Goal: Information Seeking & Learning: Learn about a topic

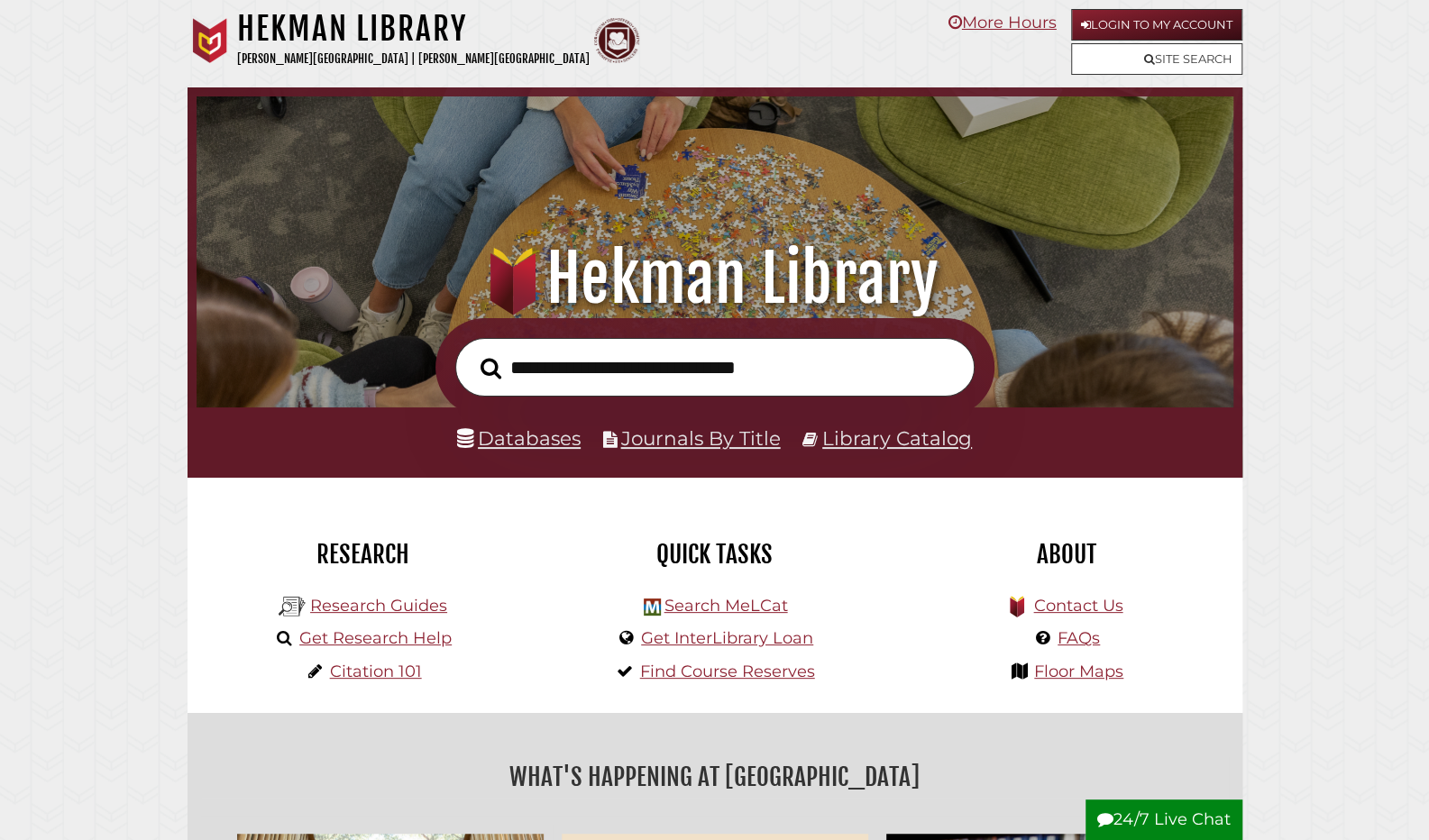
scroll to position [343, 1028]
click at [1116, 16] on link "Login to My Account" at bounding box center [1157, 25] width 171 height 32
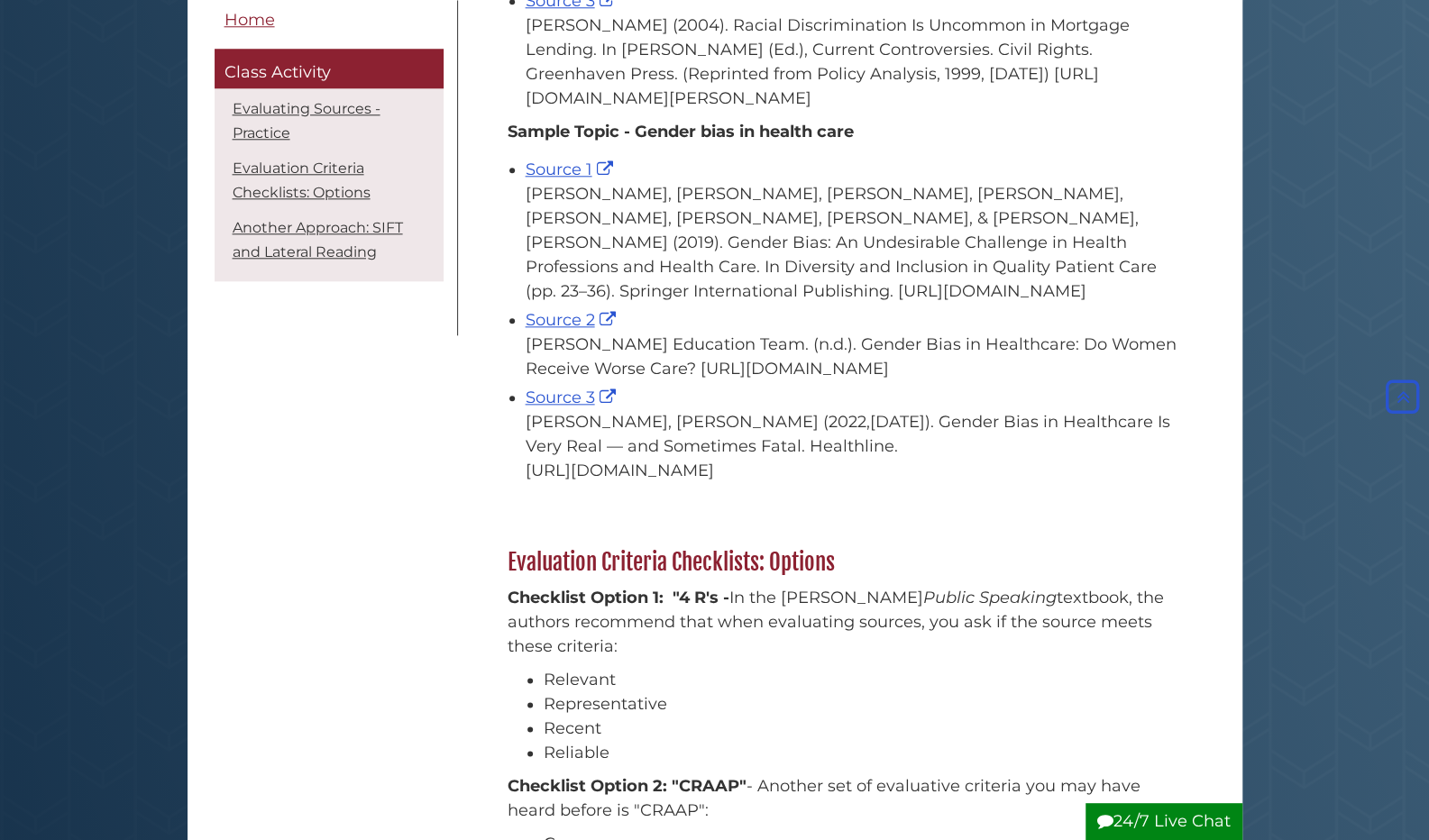
scroll to position [1111, 0]
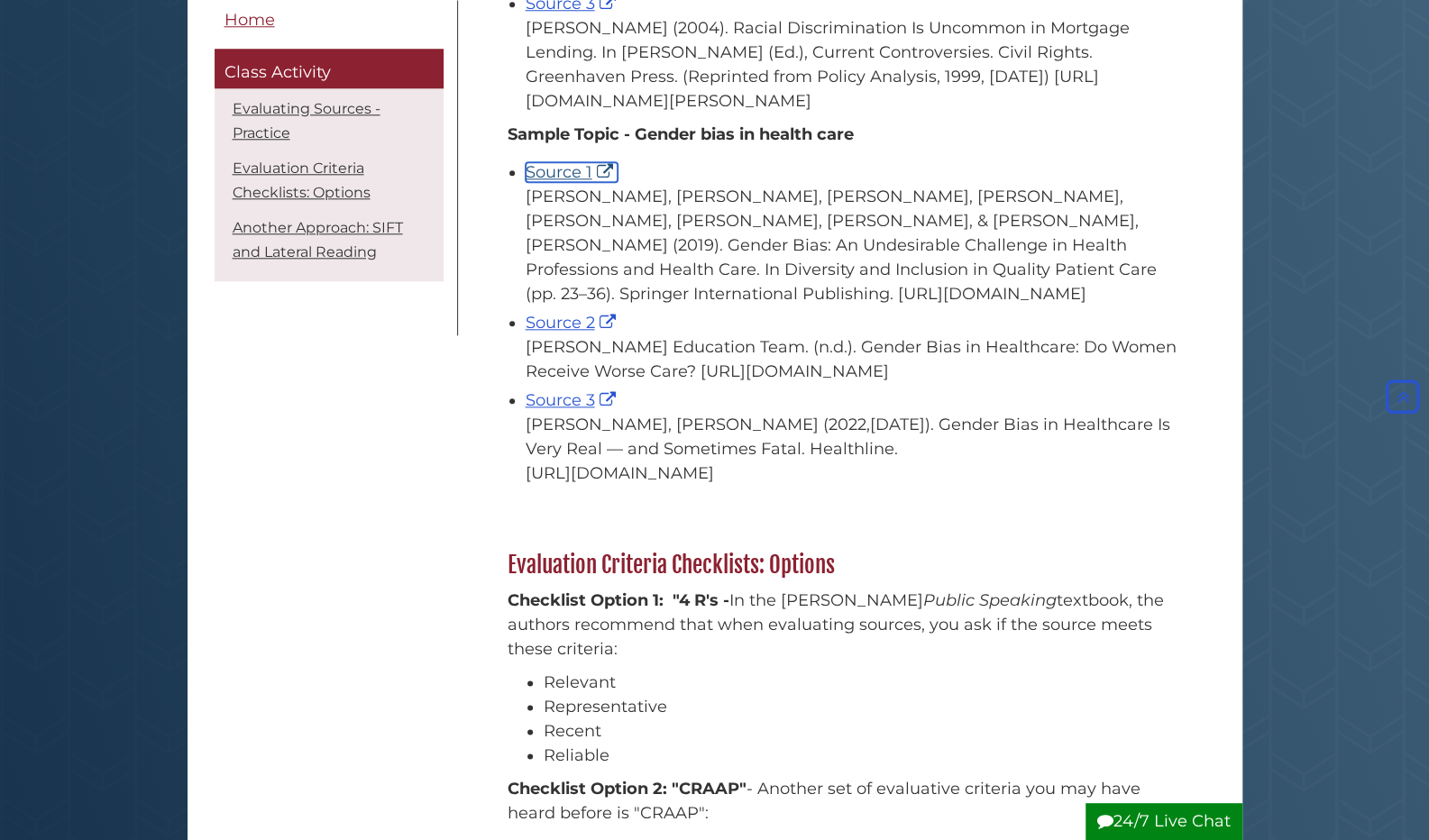
click at [579, 182] on link "Source 1" at bounding box center [571, 172] width 92 height 20
click at [548, 333] on link "Source 2" at bounding box center [572, 322] width 95 height 20
click at [567, 411] on link "Source 3" at bounding box center [572, 399] width 95 height 20
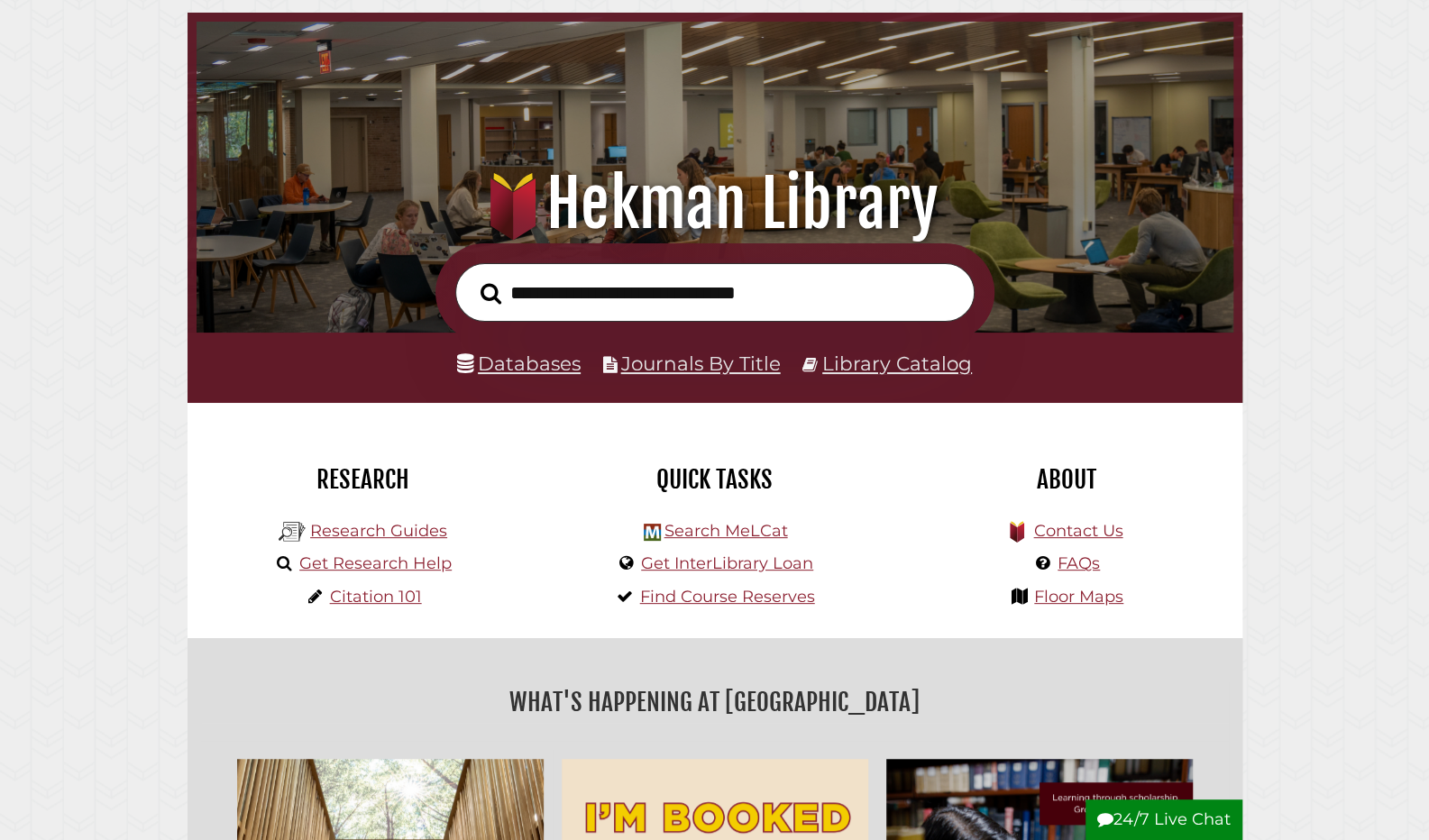
scroll to position [76, 0]
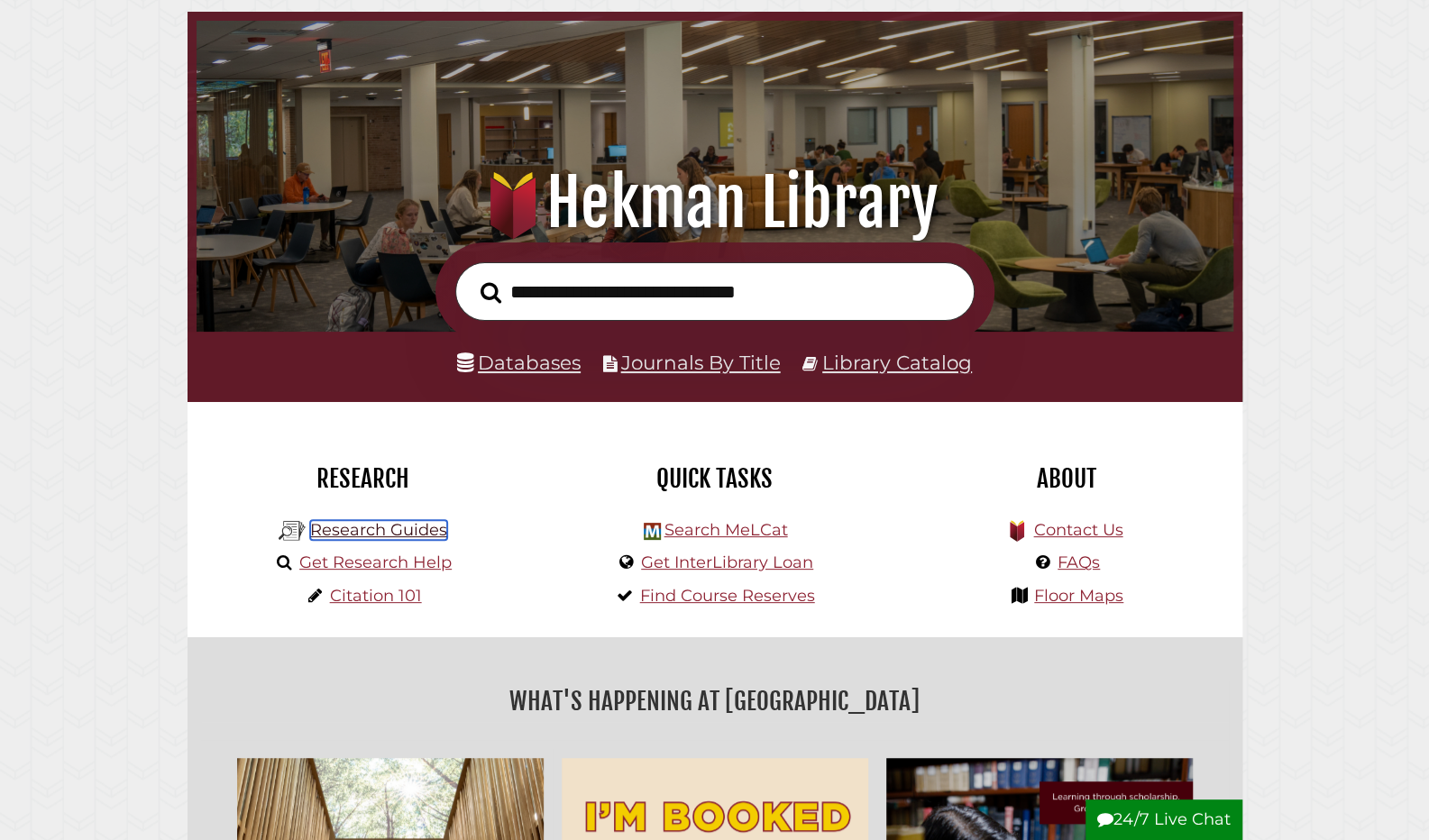
click at [378, 538] on link "Research Guides" at bounding box center [379, 530] width 137 height 20
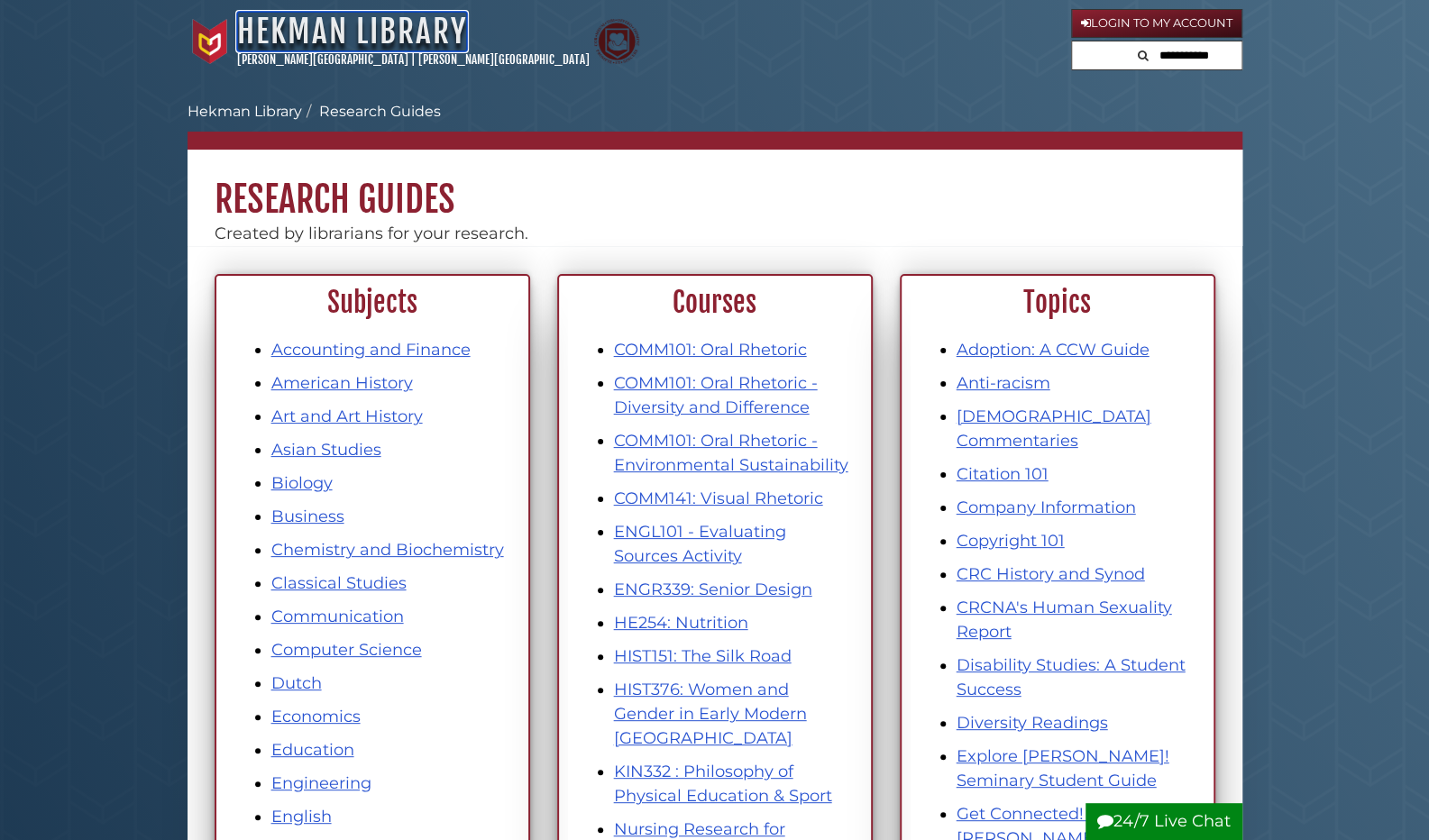
click at [391, 25] on link "Hekman Library" at bounding box center [351, 31] width 230 height 39
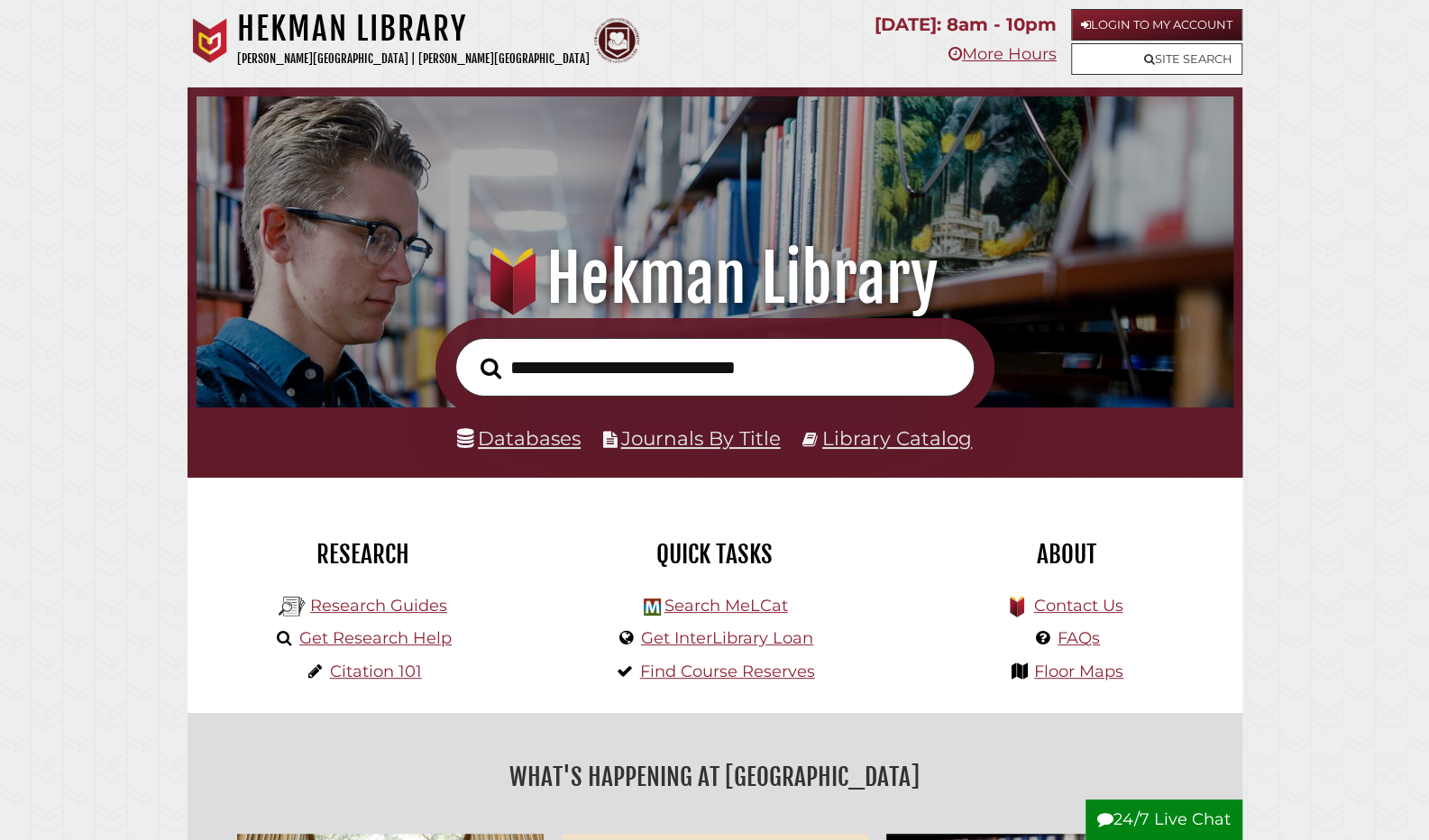
scroll to position [343, 1028]
click at [582, 373] on input "text" at bounding box center [715, 367] width 520 height 58
type input "**********"
click at [472, 352] on button "Search" at bounding box center [490, 368] width 39 height 33
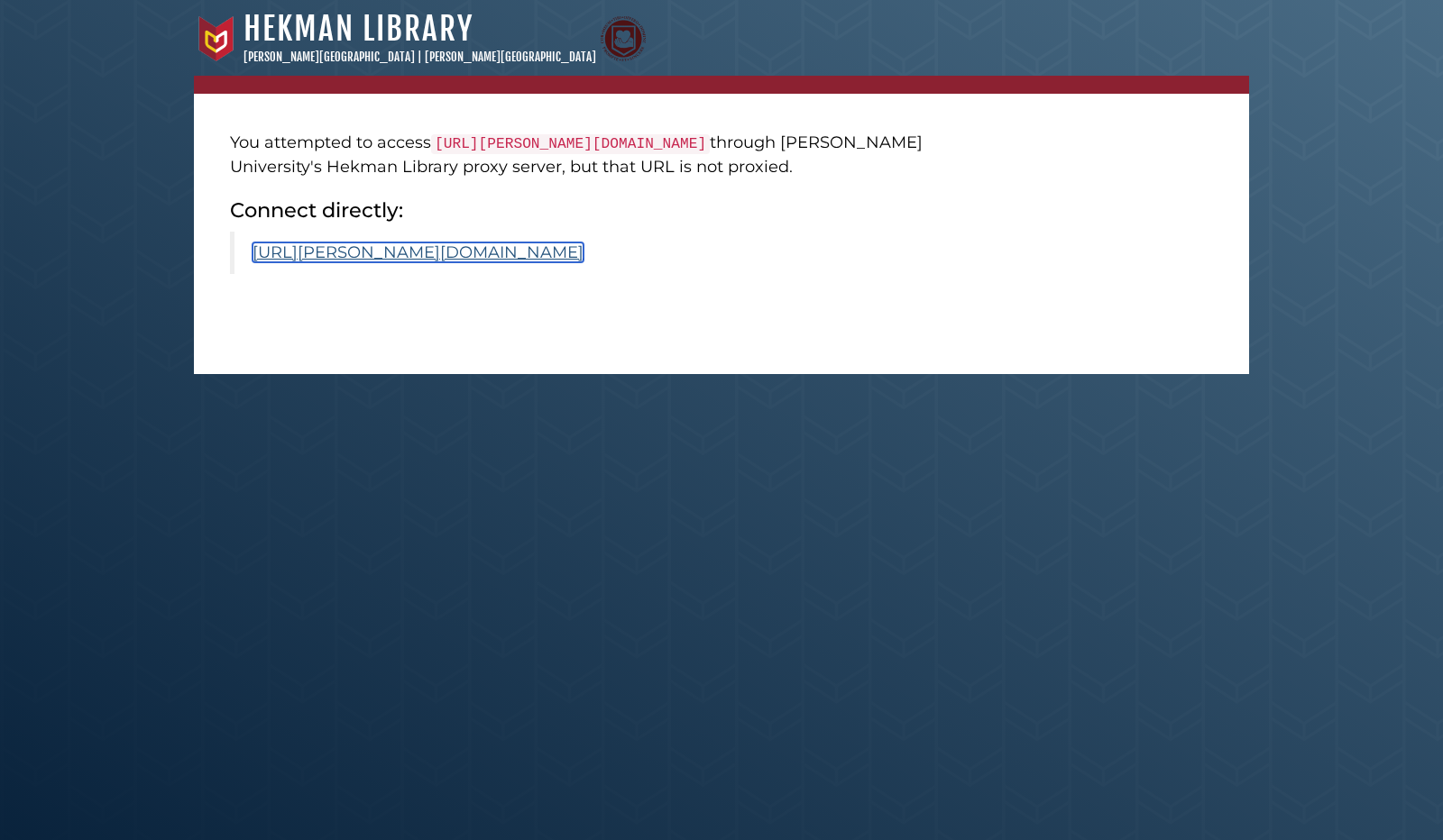
click at [519, 262] on link "[URL][PERSON_NAME][DOMAIN_NAME]" at bounding box center [418, 252] width 331 height 20
